Goal: Task Accomplishment & Management: Complete application form

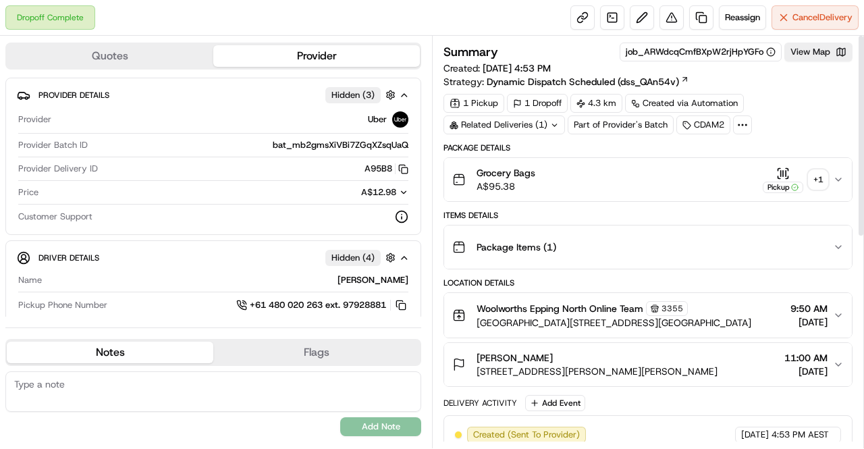
click at [821, 178] on div "+ 1" at bounding box center [818, 179] width 19 height 19
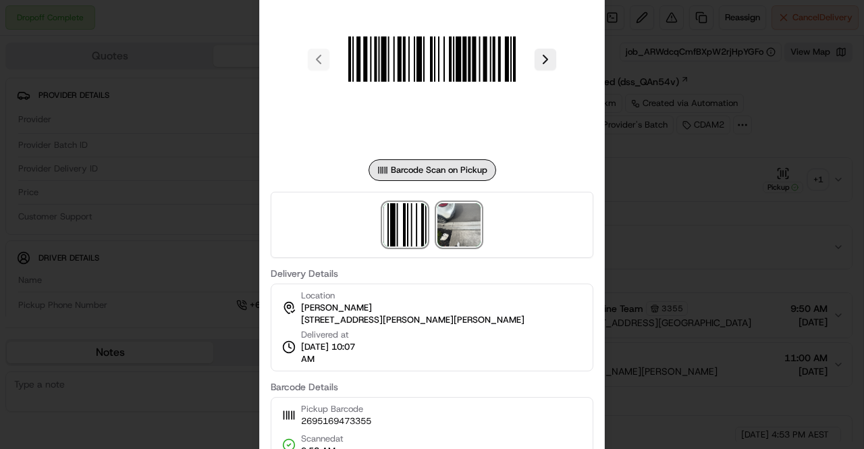
click at [471, 225] on img at bounding box center [458, 224] width 43 height 43
click at [669, 245] on div at bounding box center [432, 224] width 864 height 449
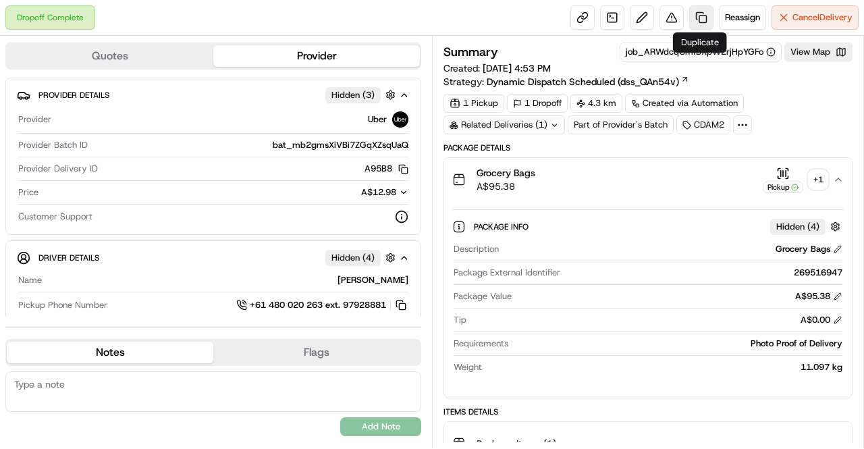
click at [707, 14] on link at bounding box center [701, 17] width 24 height 24
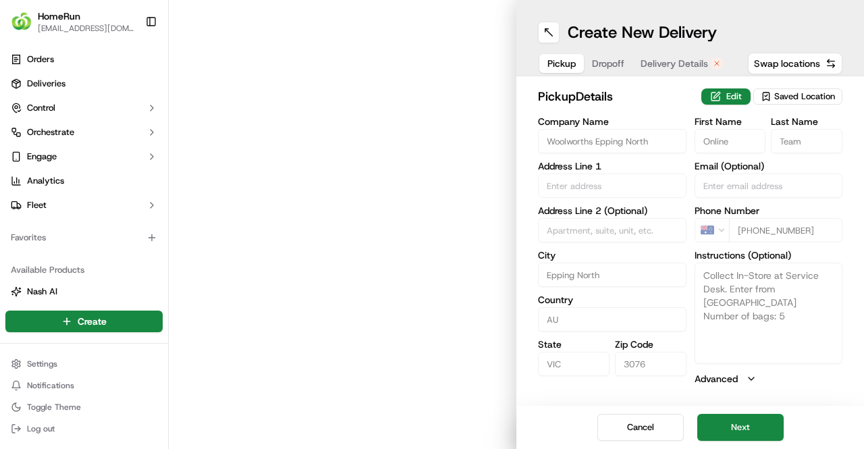
type input "Cnr Epping Road & Lyndarum Drive"
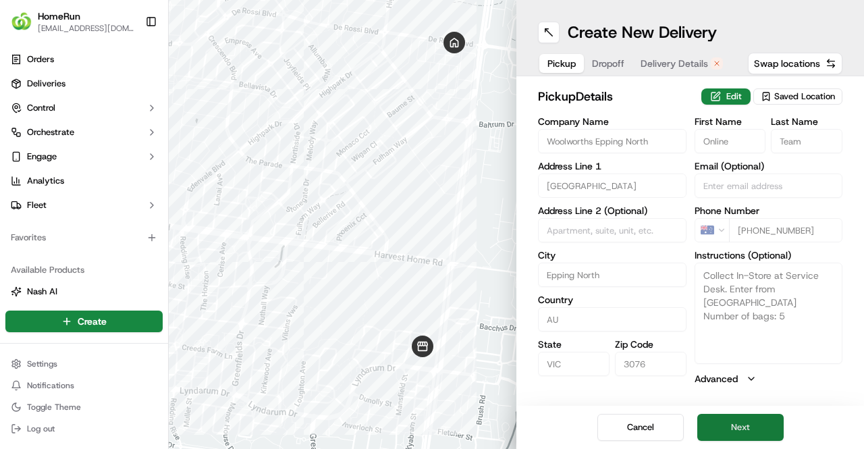
click at [714, 420] on button "Next" at bounding box center [740, 427] width 86 height 27
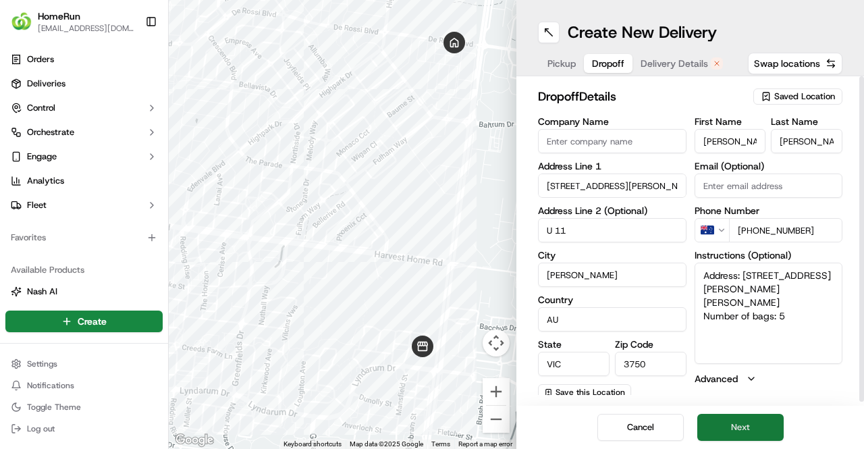
click at [739, 429] on button "Next" at bounding box center [740, 427] width 86 height 27
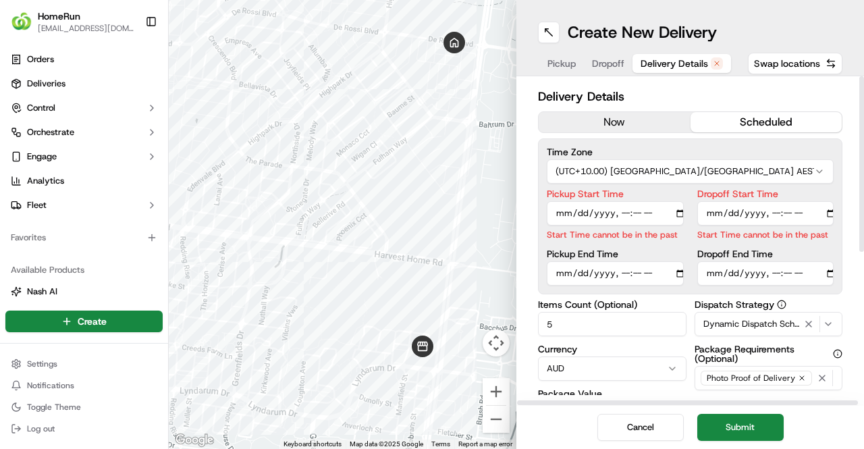
click at [636, 126] on button "now" at bounding box center [615, 122] width 152 height 20
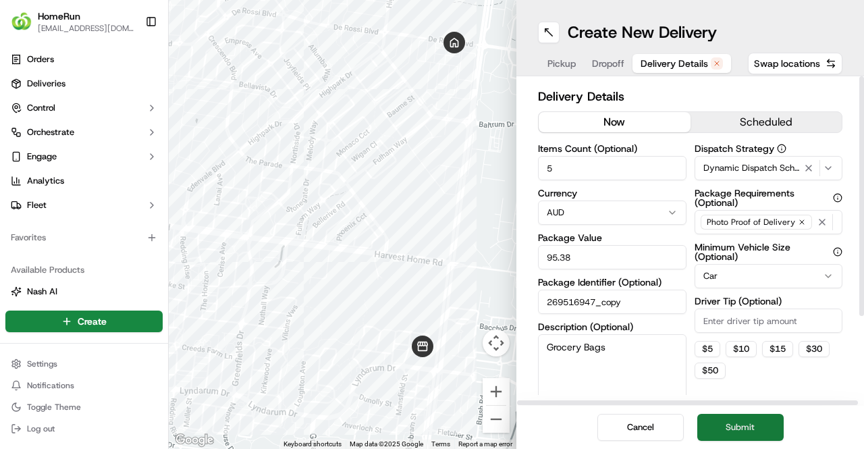
click at [726, 425] on button "Submit" at bounding box center [740, 427] width 86 height 27
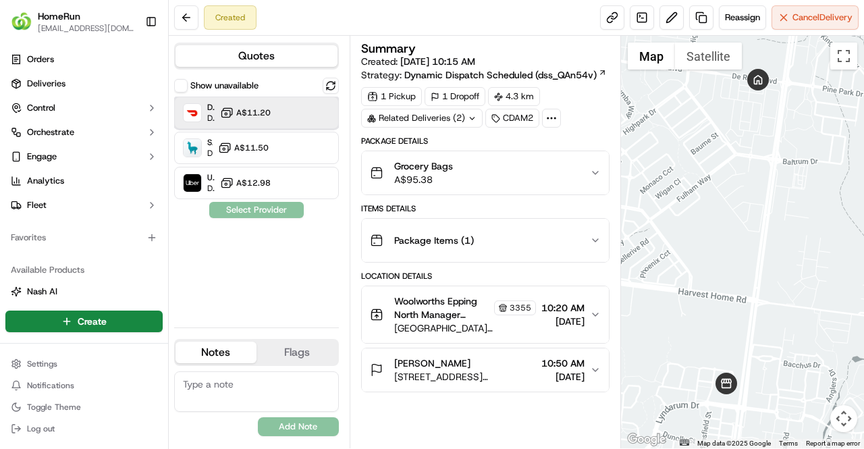
click at [304, 118] on div at bounding box center [308, 113] width 16 height 16
click at [286, 209] on button "Assign Provider" at bounding box center [257, 210] width 96 height 16
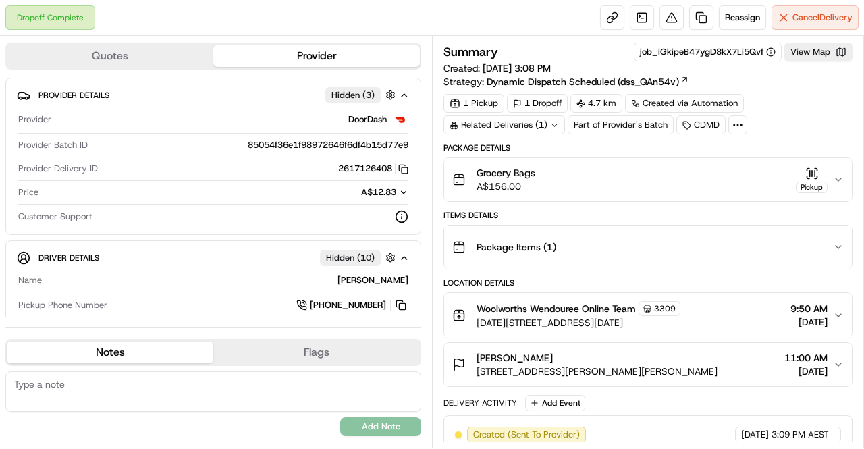
click at [541, 125] on div "Related Deliveries (1)" at bounding box center [505, 124] width 122 height 19
click at [703, 238] on div "Package Items ( 1 )" at bounding box center [642, 247] width 381 height 27
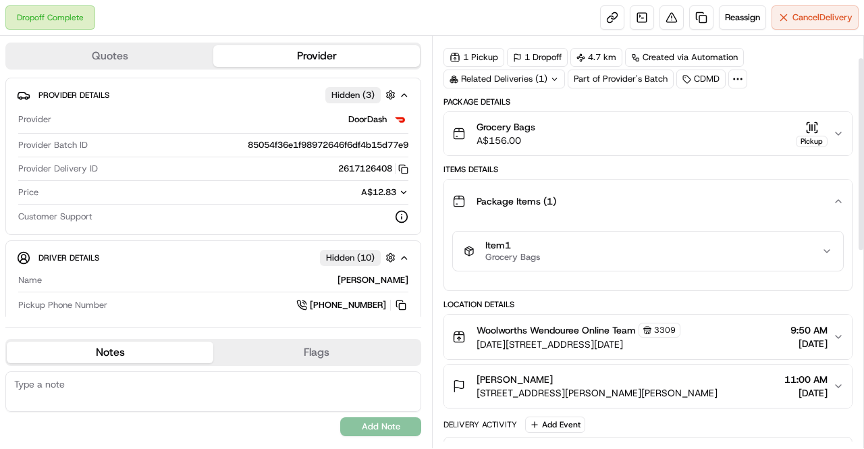
scroll to position [45, 0]
click at [830, 204] on div "Package Items ( 1 )" at bounding box center [642, 202] width 381 height 27
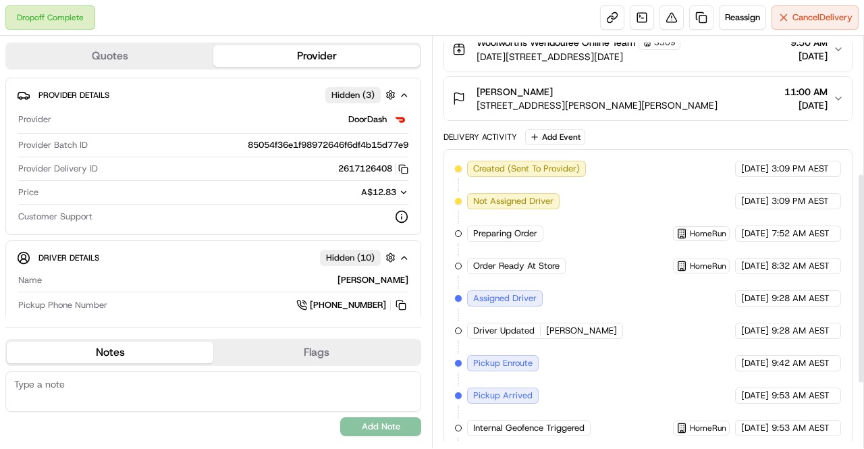
scroll to position [392, 0]
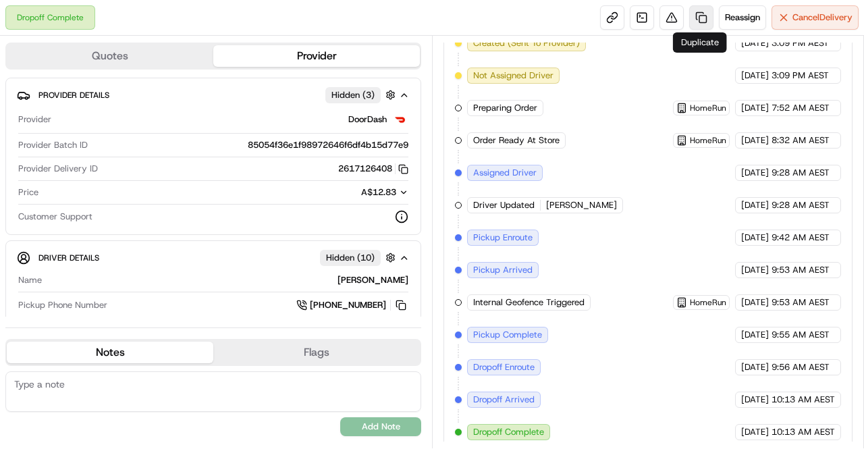
click at [698, 18] on link at bounding box center [701, 17] width 24 height 24
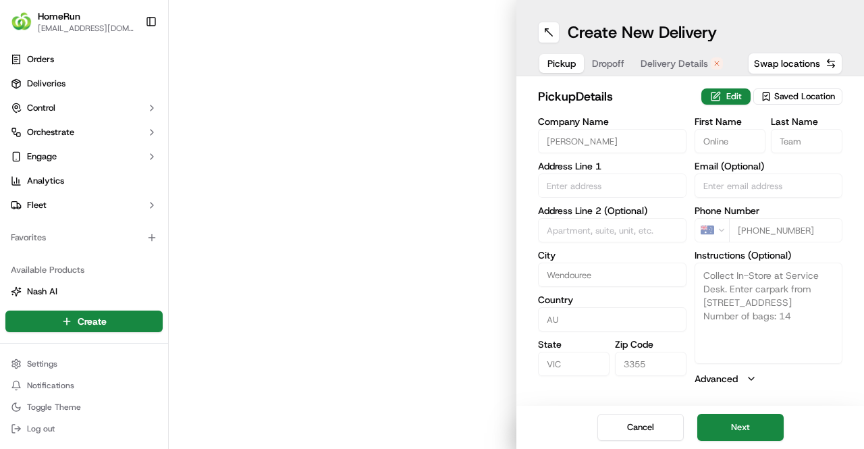
type input "[DATE][STREET_ADDRESS][DATE]"
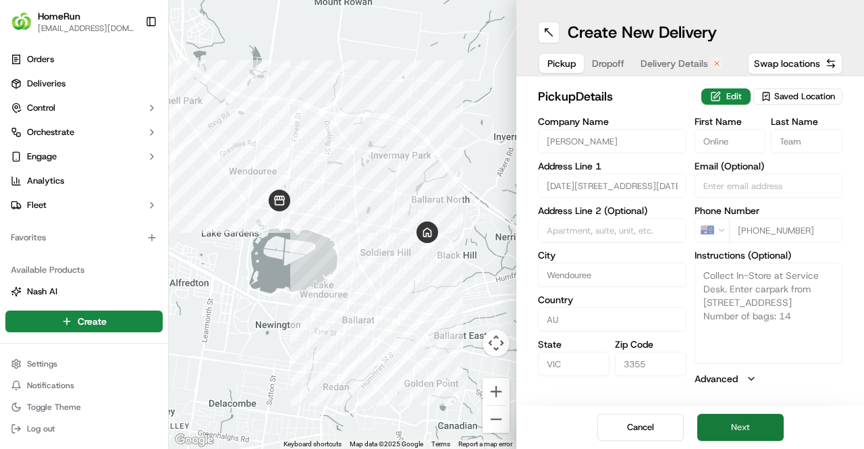
click at [733, 436] on button "Next" at bounding box center [740, 427] width 86 height 27
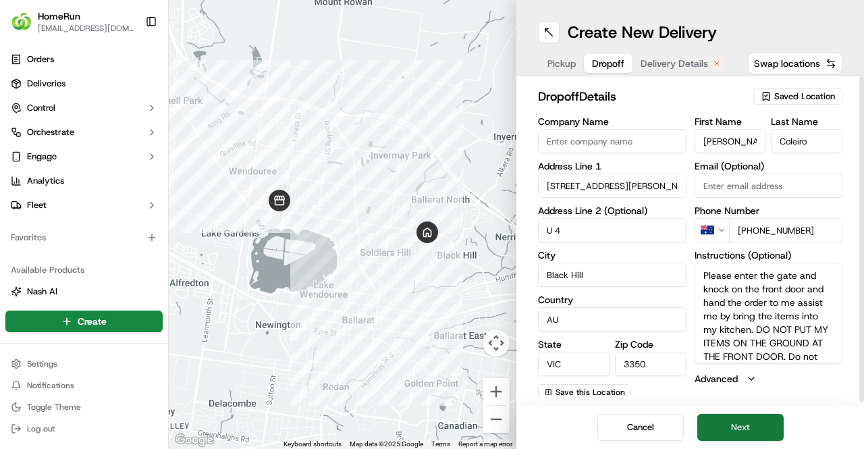
click at [721, 425] on button "Next" at bounding box center [740, 427] width 86 height 27
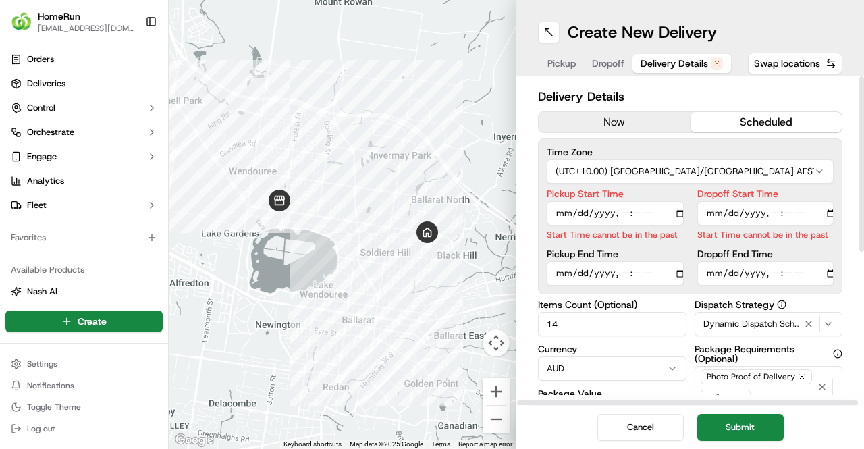
click at [621, 124] on button "now" at bounding box center [615, 122] width 152 height 20
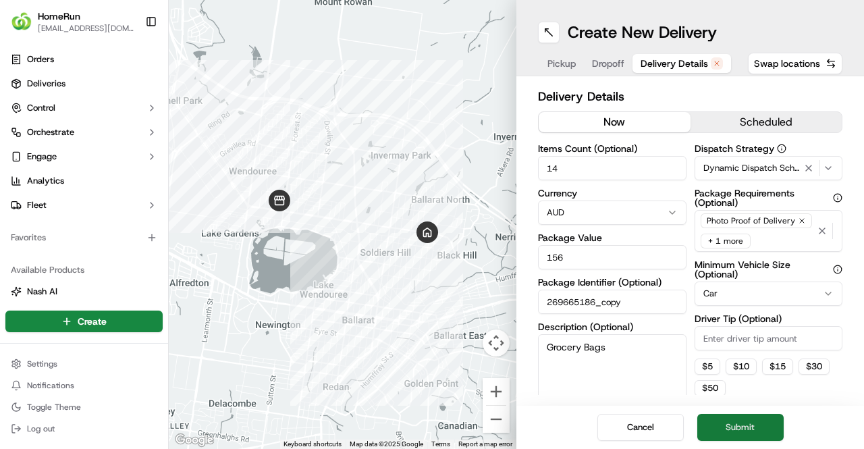
click at [751, 430] on button "Submit" at bounding box center [740, 427] width 86 height 27
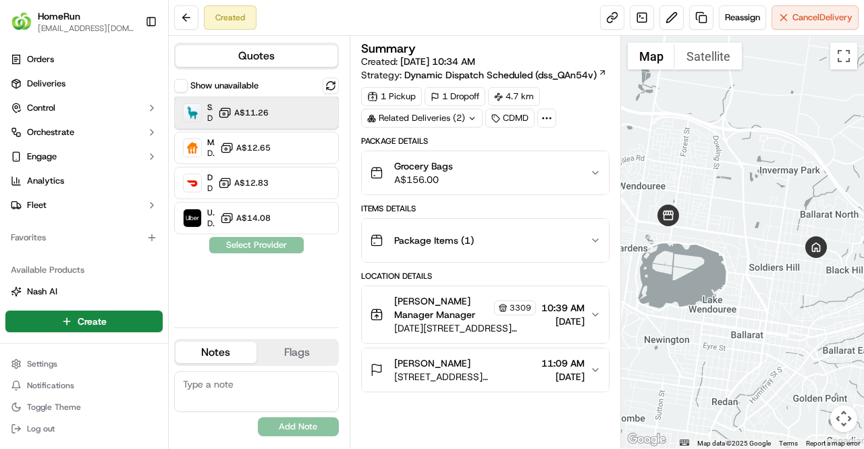
click at [296, 109] on div "Sherpa Dropoff ETA 2 hours A$11.26" at bounding box center [256, 113] width 165 height 32
click at [290, 245] on button "Assign Provider" at bounding box center [257, 245] width 96 height 16
